Goal: Check status: Check status

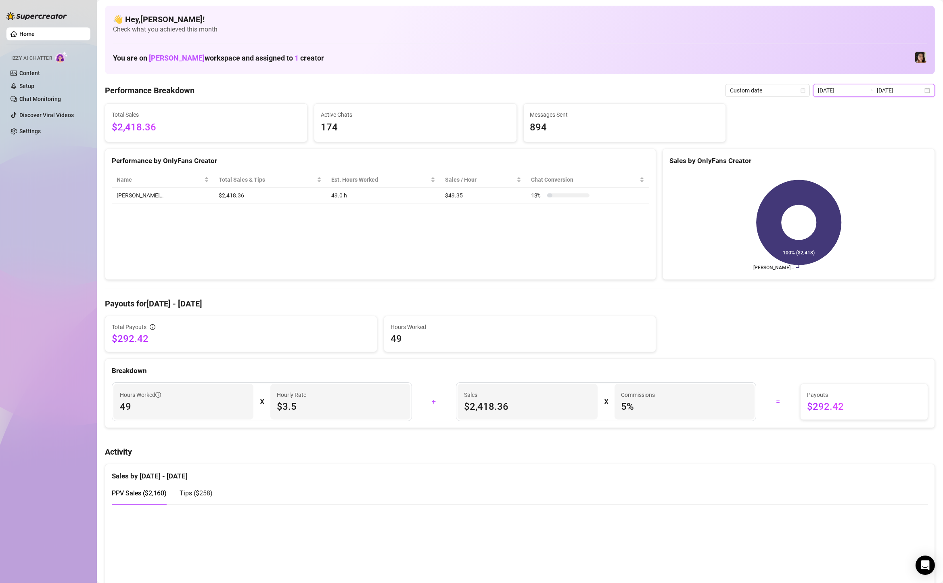
click at [913, 88] on input "[DATE]" at bounding box center [900, 90] width 46 height 9
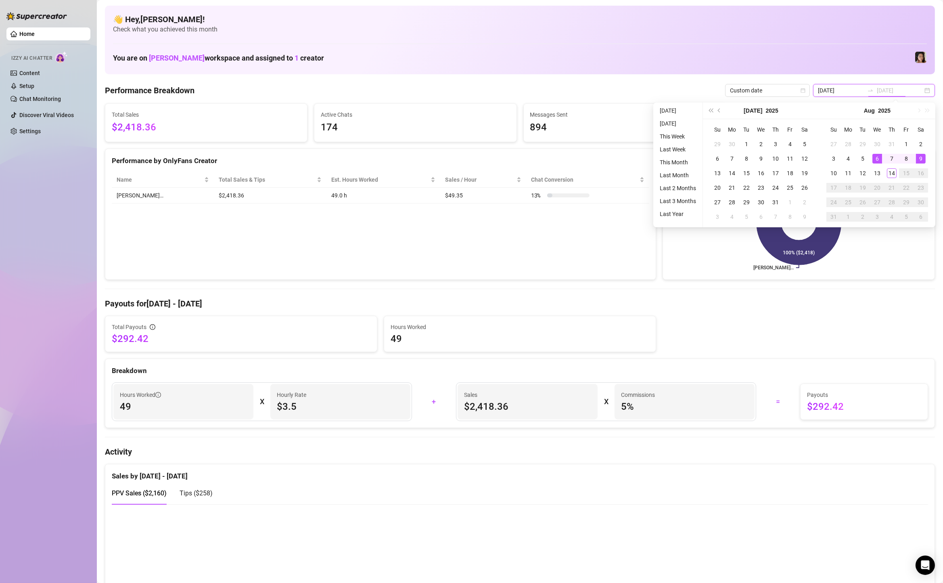
type input "[DATE]"
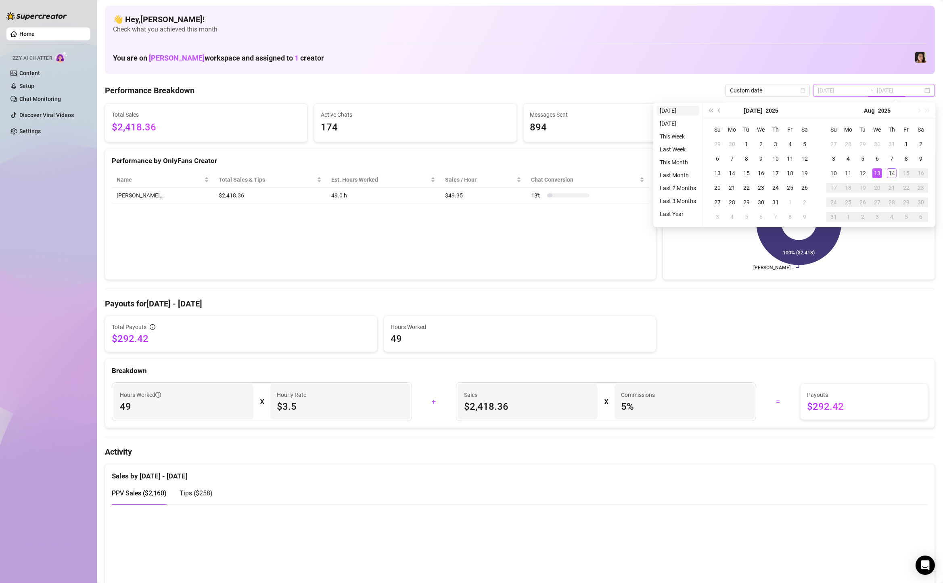
type input "[DATE]"
click at [676, 108] on li "[DATE]" at bounding box center [678, 111] width 43 height 10
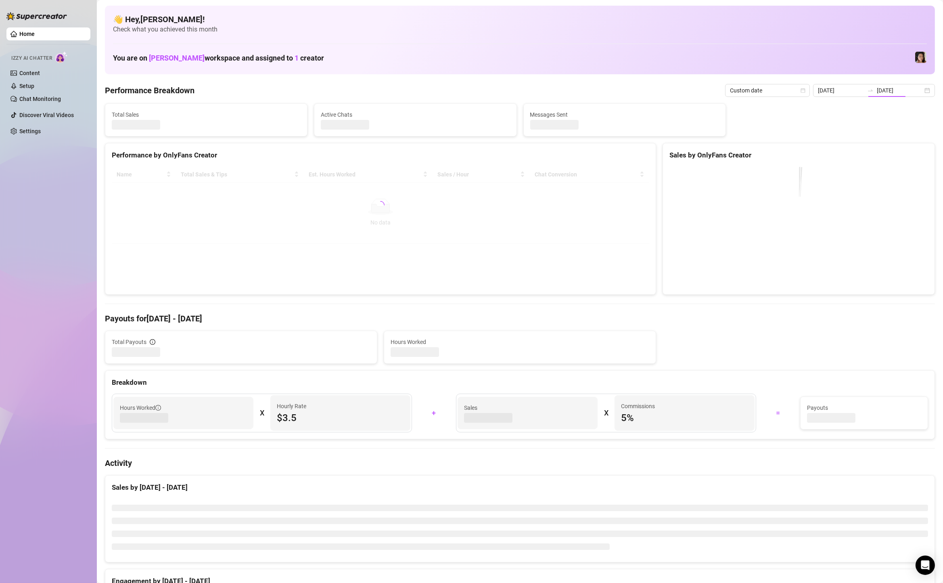
type input "[DATE]"
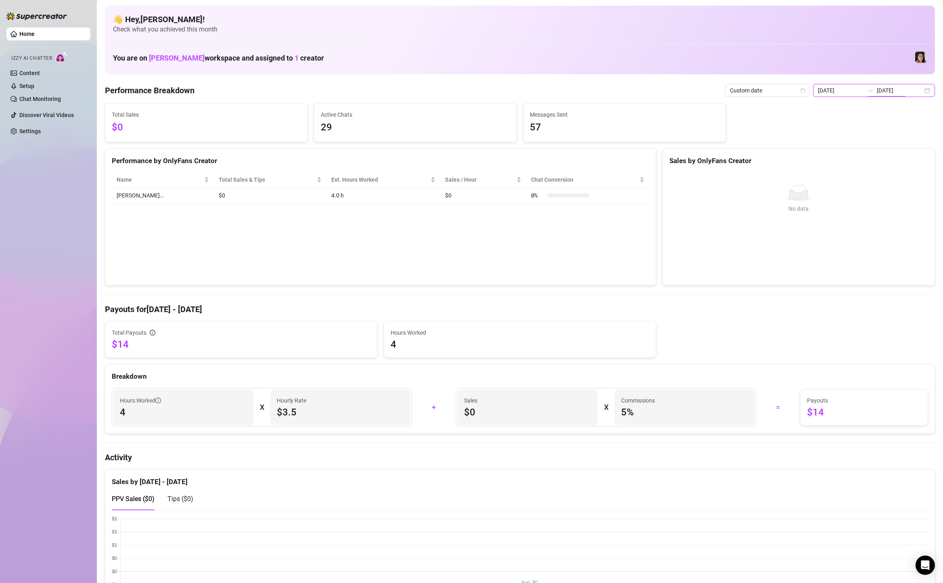
click at [914, 94] on input "[DATE]" at bounding box center [900, 90] width 46 height 9
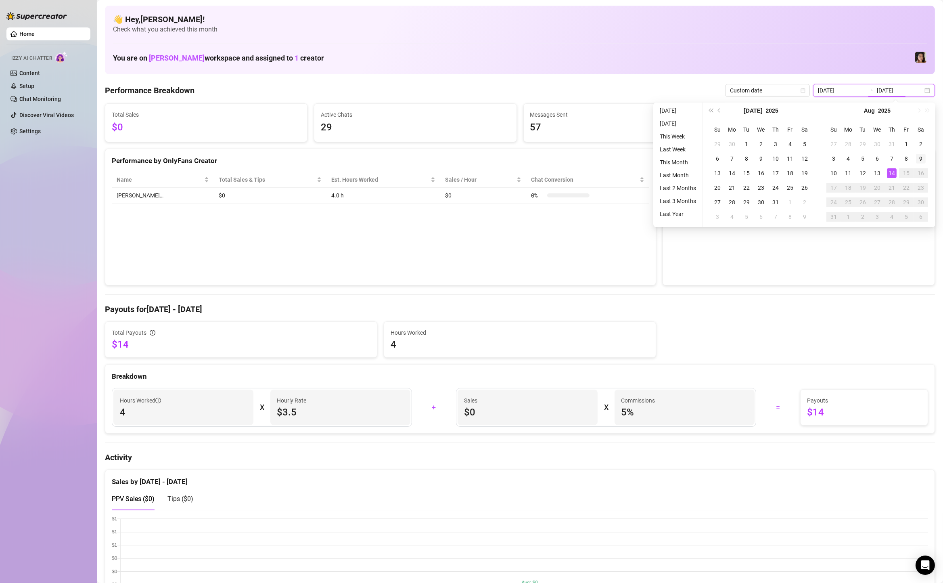
type input "[DATE]"
click at [920, 161] on div "9" at bounding box center [921, 159] width 10 height 10
click at [892, 172] on div "14" at bounding box center [892, 173] width 10 height 10
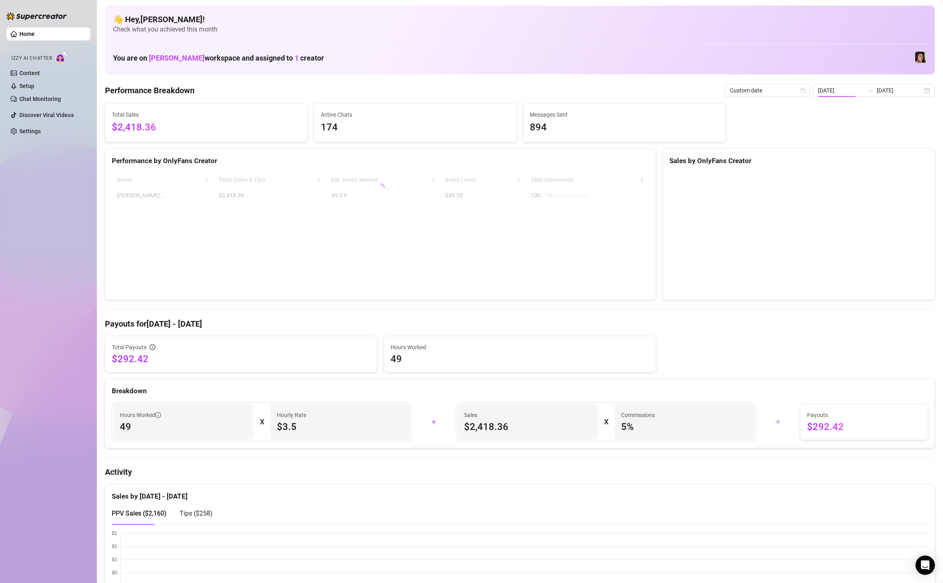
type input "[DATE]"
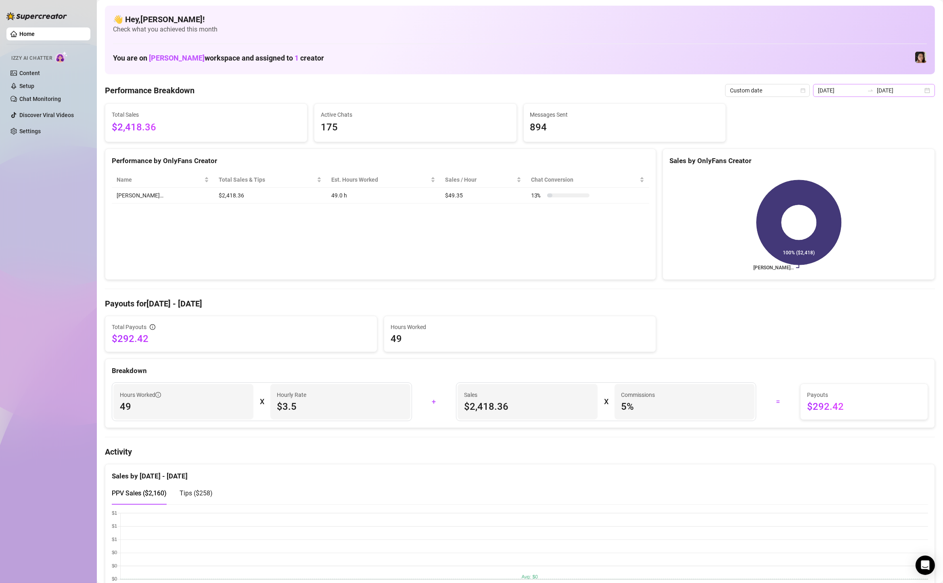
click at [926, 89] on div "[DATE] [DATE]" at bounding box center [874, 90] width 122 height 13
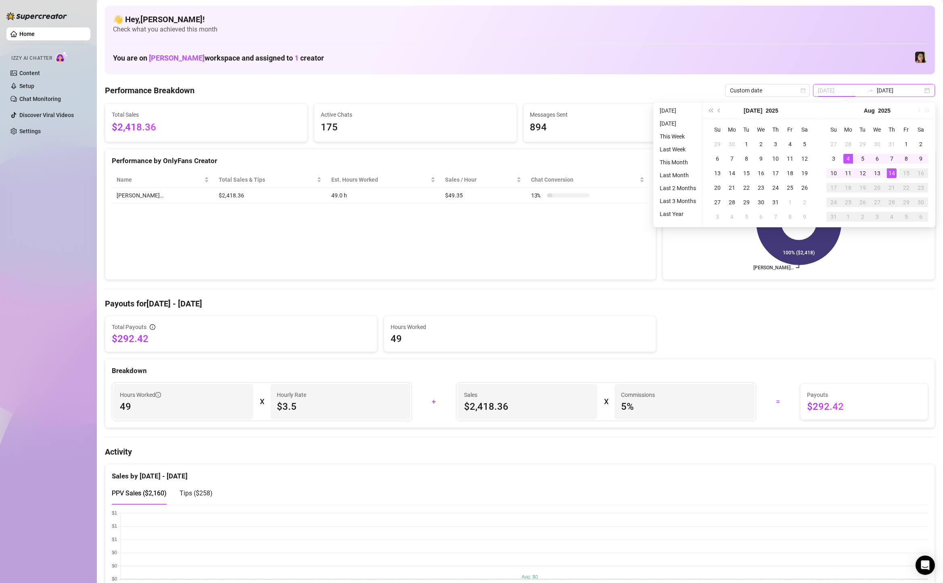
type input "[DATE]"
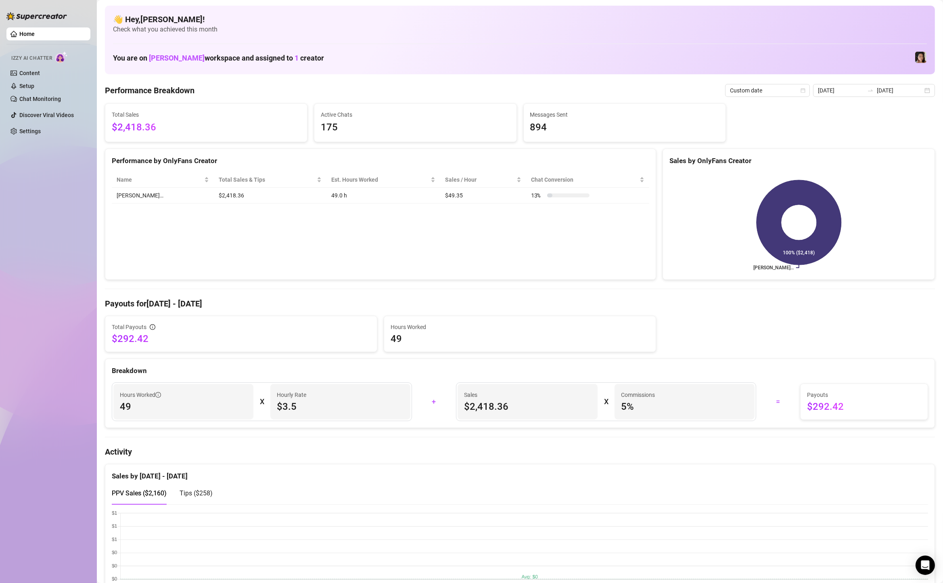
click at [206, 239] on div "Performance by OnlyFans Creator Name Total Sales & Tips Est. Hours Worked Sales…" at bounding box center [380, 214] width 551 height 132
